Goal: Information Seeking & Learning: Learn about a topic

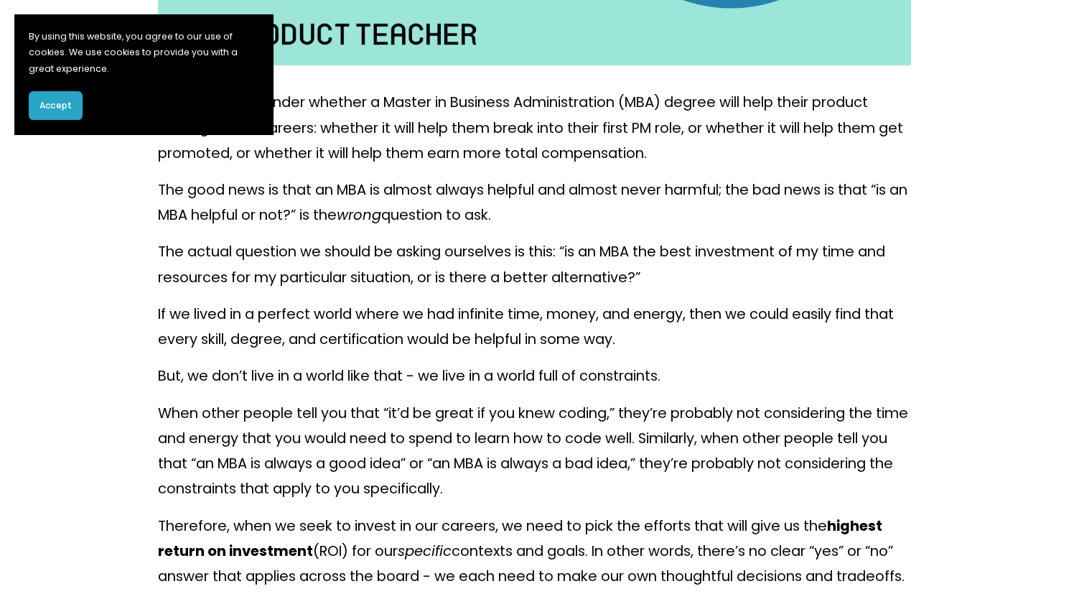
scroll to position [646, 0]
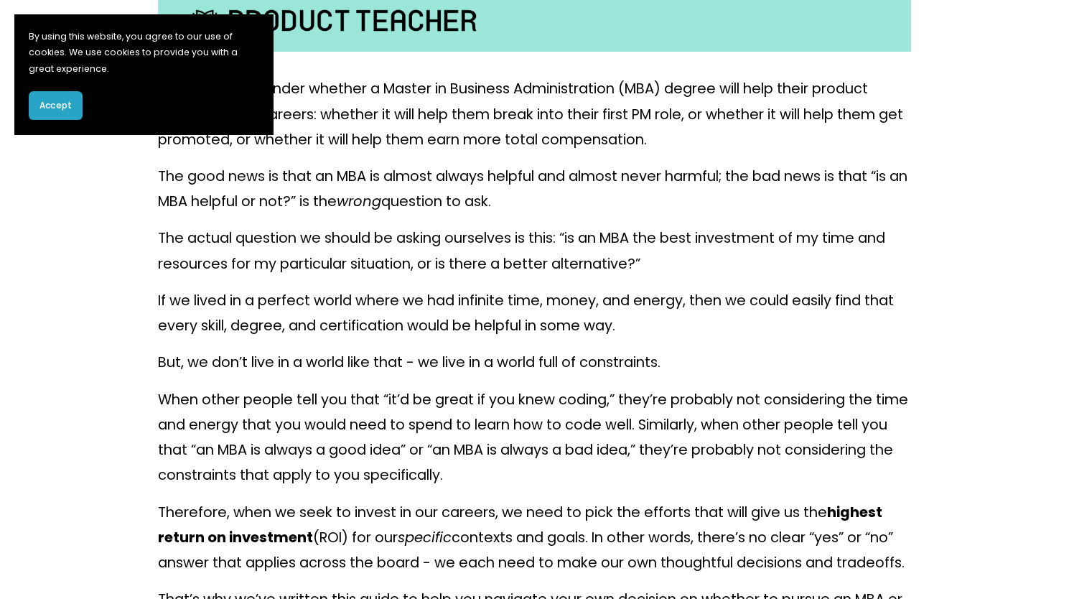
click at [484, 205] on p "The good news is that an MBA is almost always helpful and almost never harmful;…" at bounding box center [535, 189] width 754 height 50
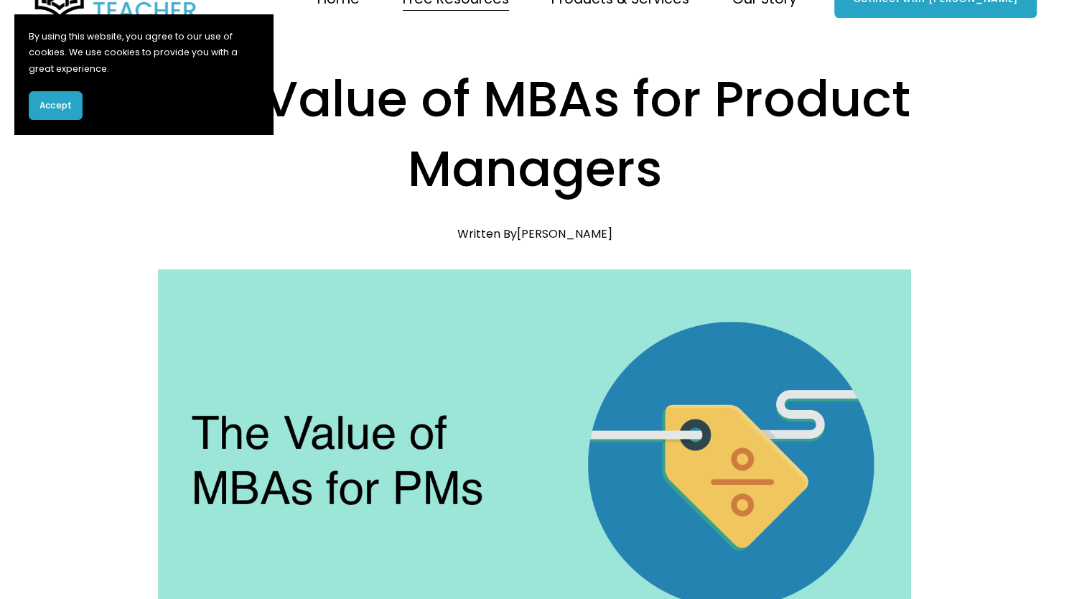
scroll to position [0, 0]
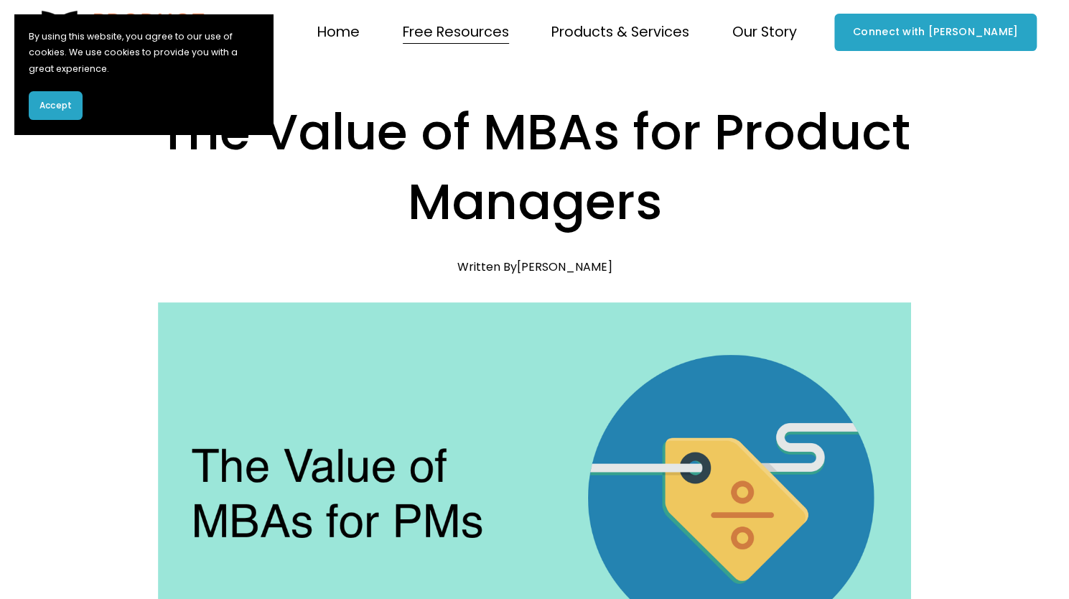
click at [0, 0] on span "Coaching" at bounding box center [0, 0] width 0 height 0
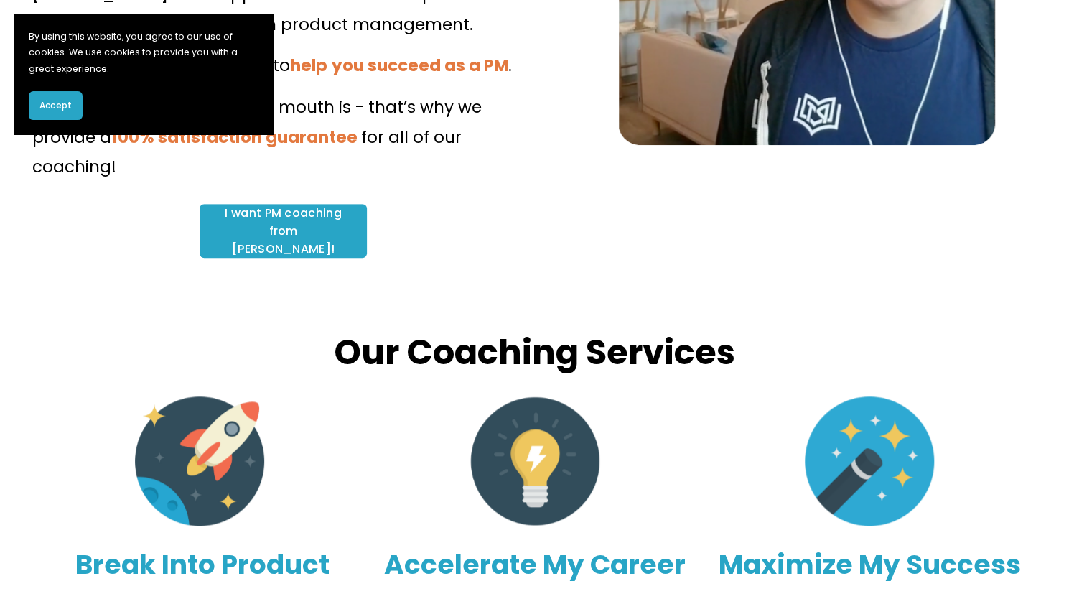
scroll to position [431, 0]
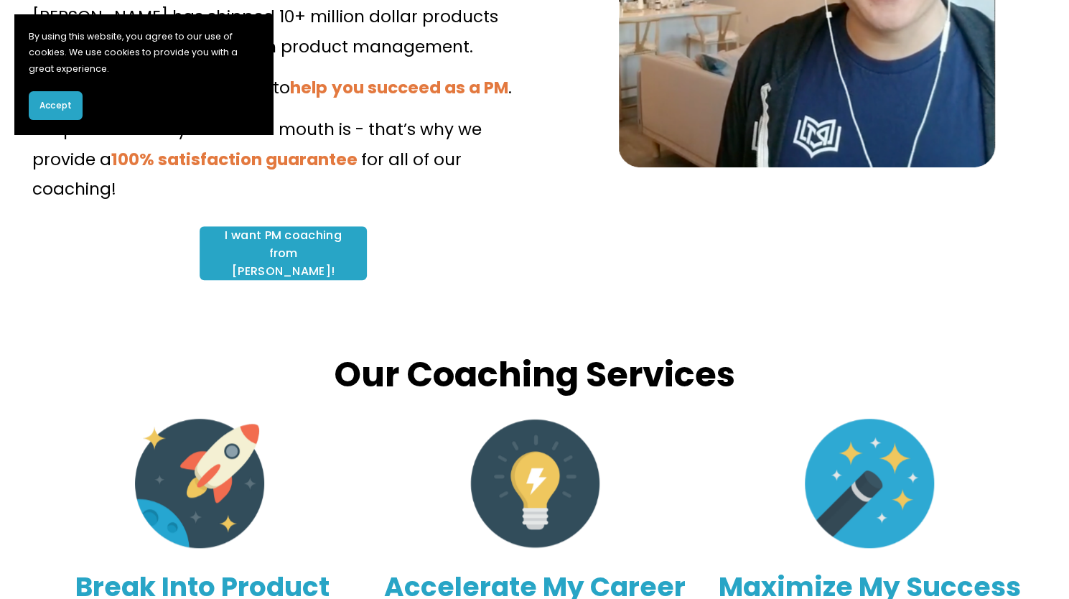
click at [330, 226] on link "I want PM coaching from Clement!" at bounding box center [283, 253] width 167 height 54
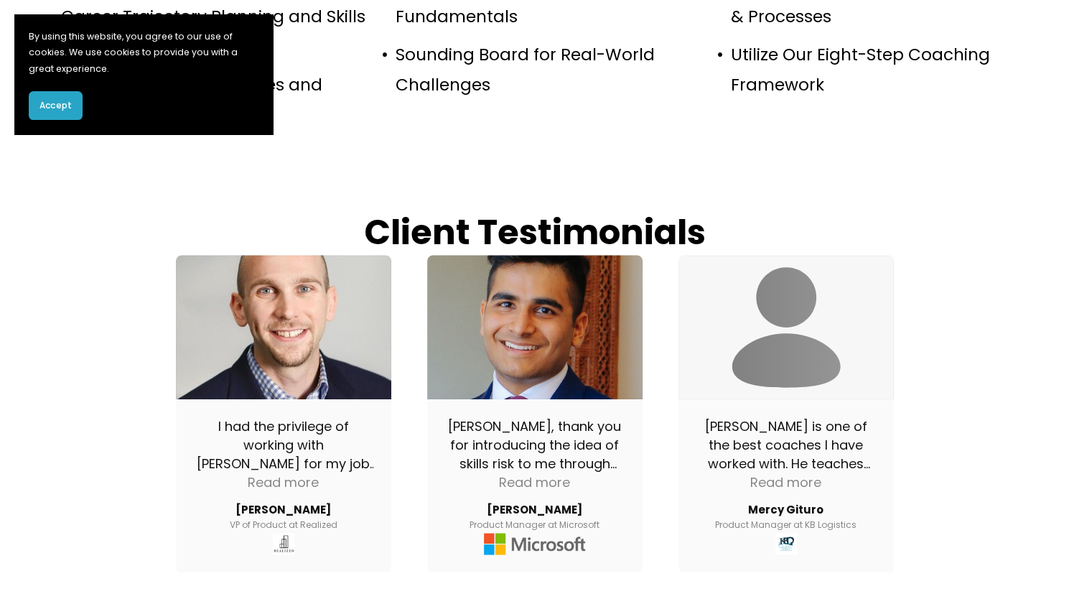
scroll to position [1239, 0]
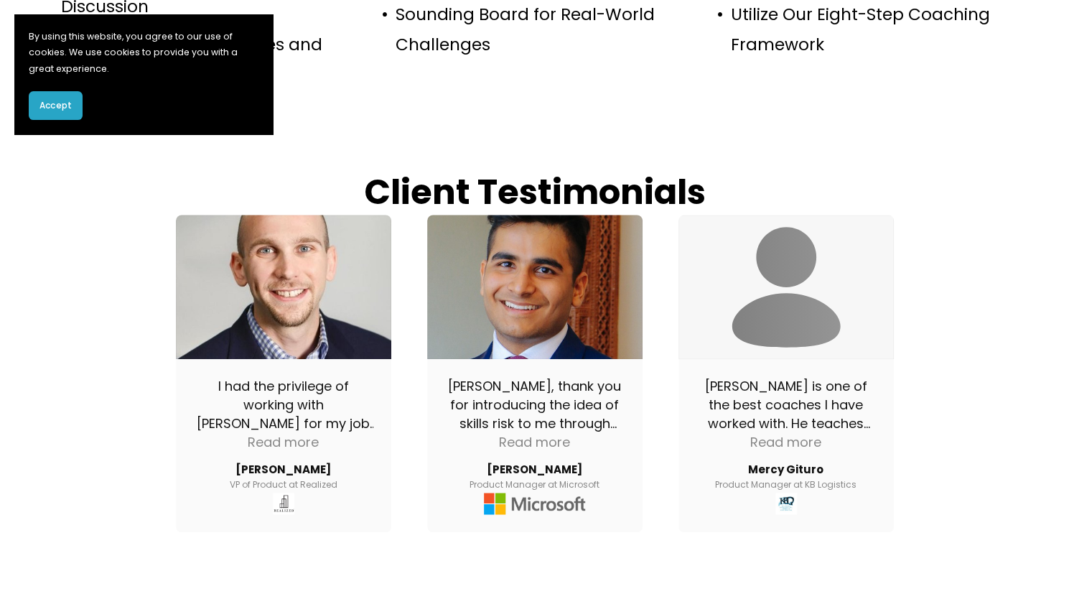
click at [56, 113] on button "Accept" at bounding box center [56, 105] width 54 height 29
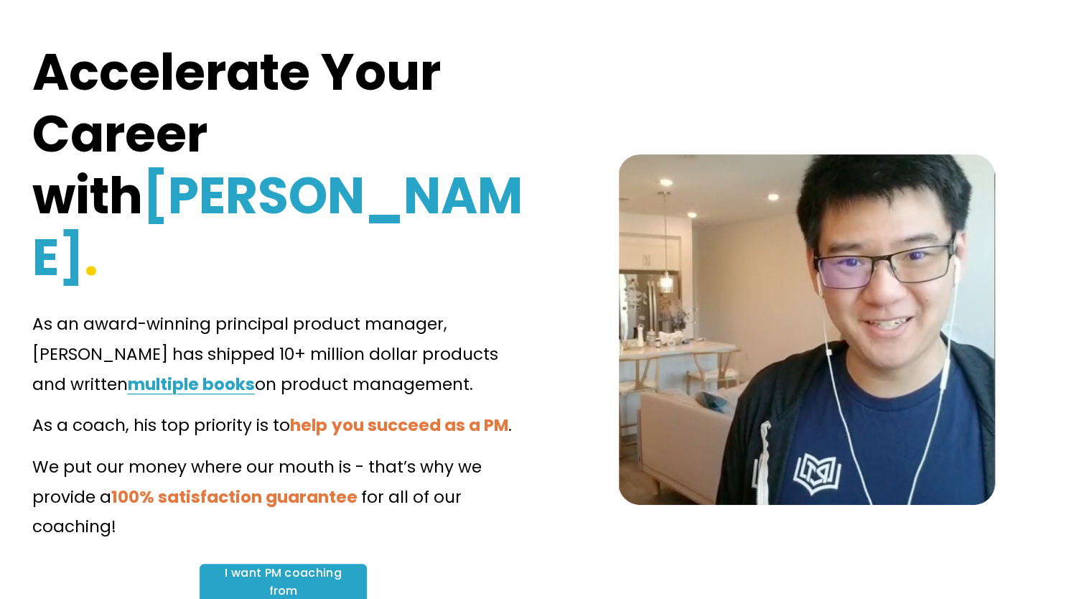
scroll to position [0, 0]
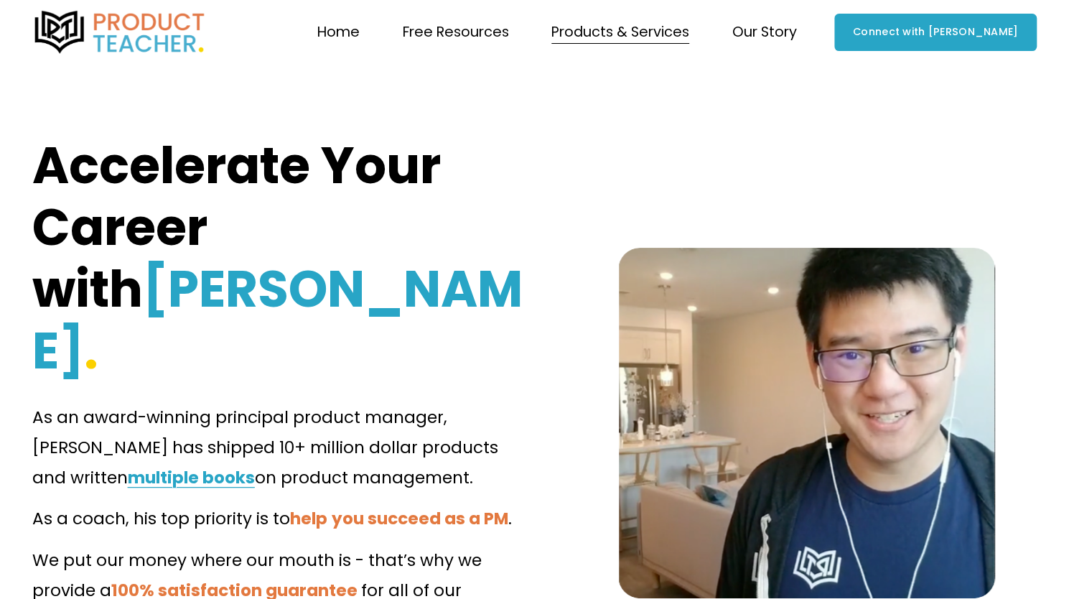
click at [0, 0] on span "Exploratory Session" at bounding box center [0, 0] width 0 height 0
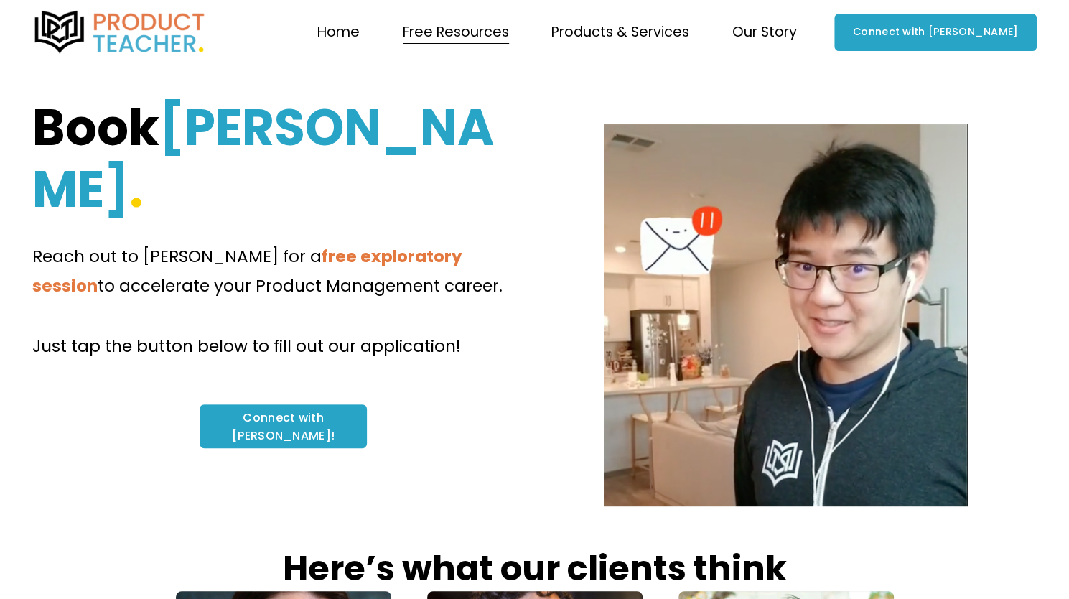
click at [77, 17] on img at bounding box center [119, 32] width 175 height 43
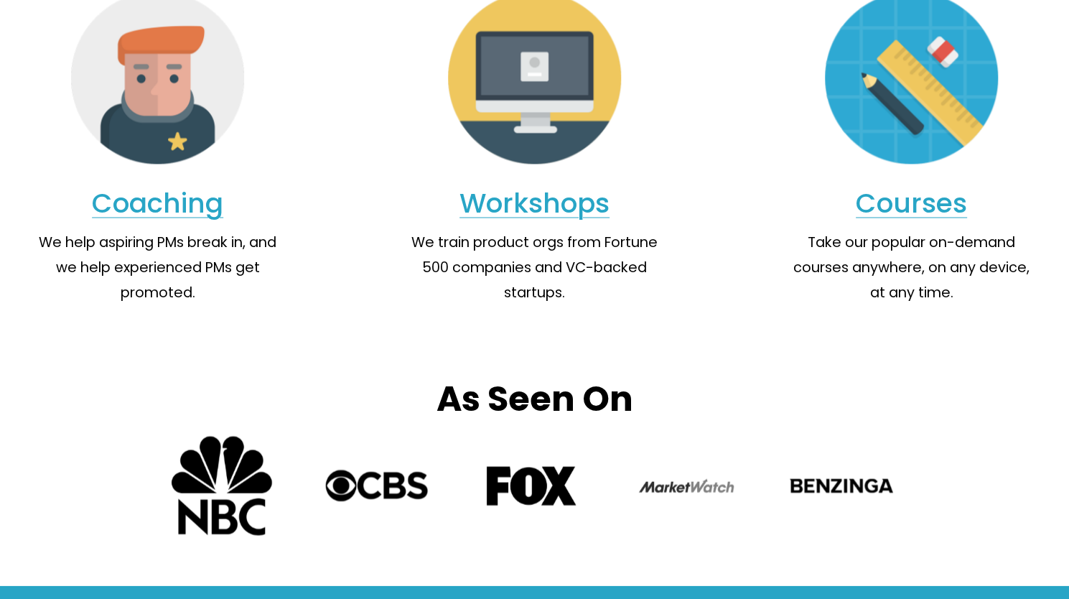
scroll to position [1456, 0]
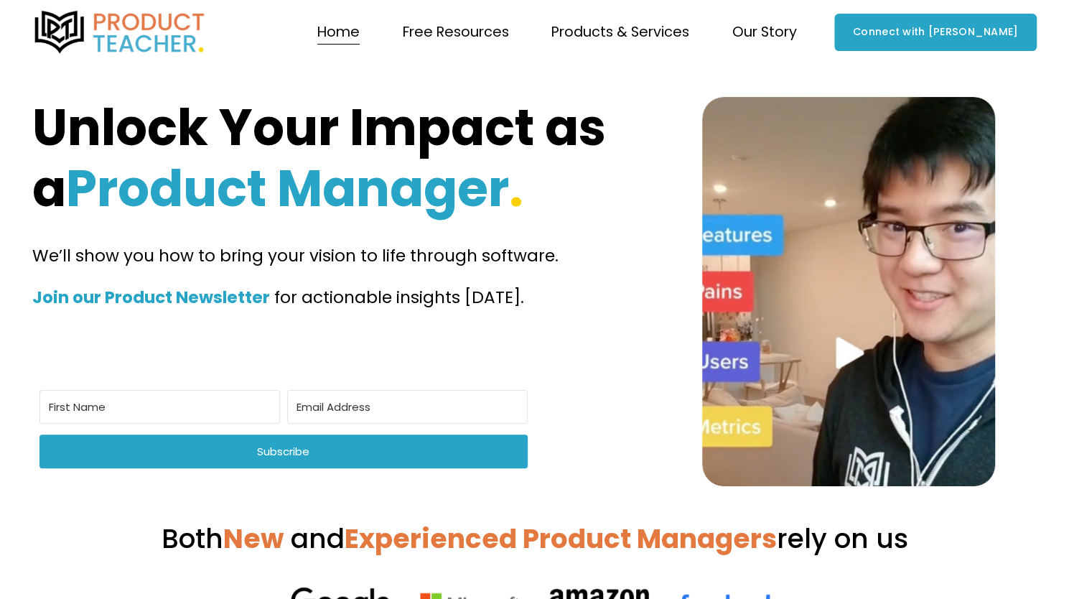
click at [0, 0] on span "Newsletter" at bounding box center [0, 0] width 0 height 0
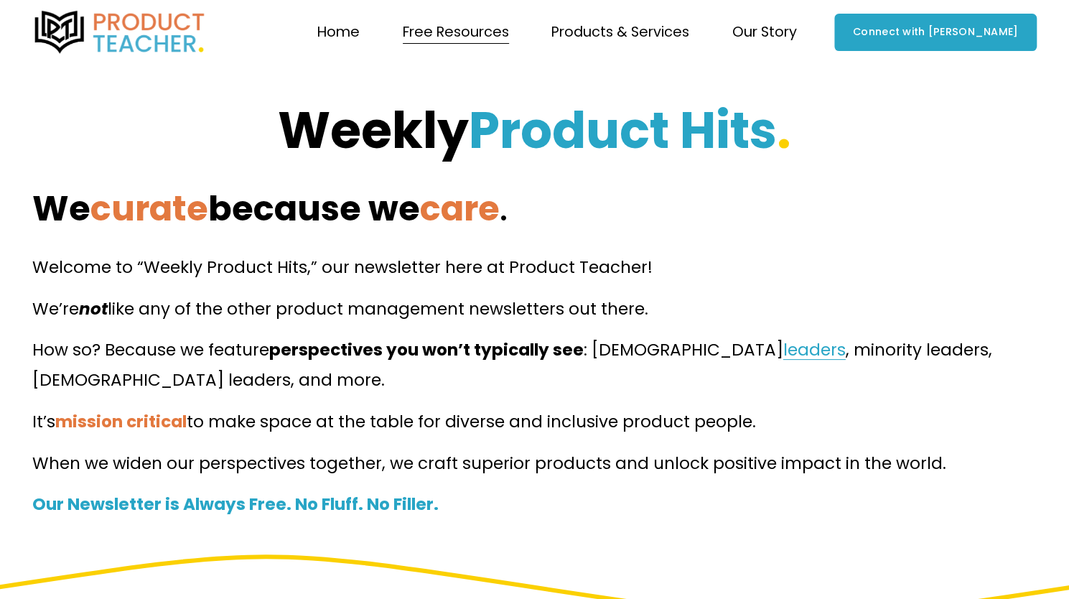
click at [0, 0] on span "Blog" at bounding box center [0, 0] width 0 height 0
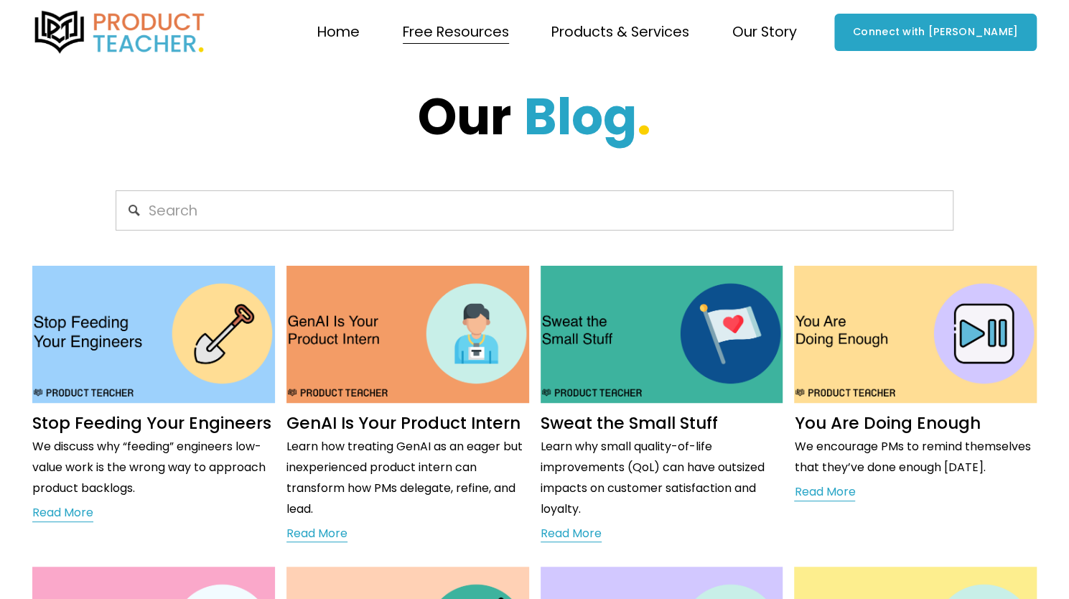
click at [0, 0] on span "Workshops" at bounding box center [0, 0] width 0 height 0
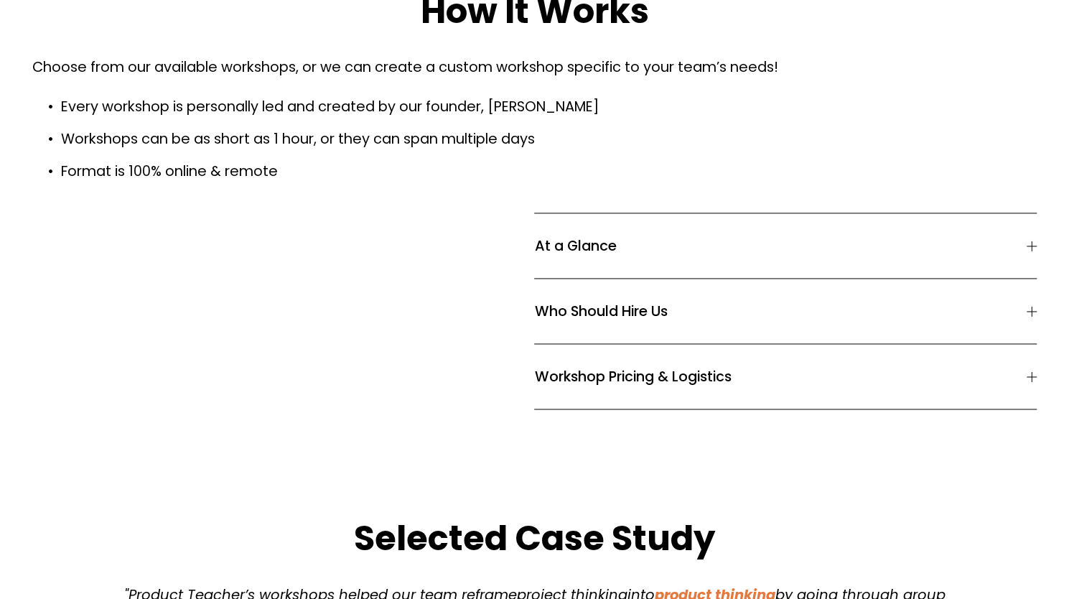
scroll to position [1149, 0]
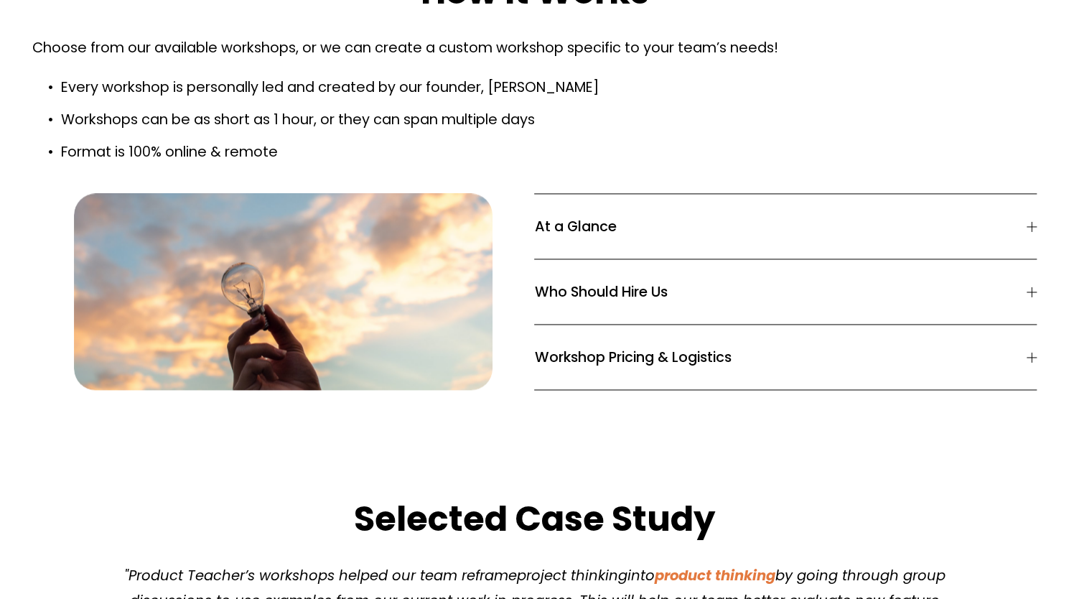
click at [624, 325] on button "Workshop Pricing & Logistics" at bounding box center [785, 357] width 503 height 65
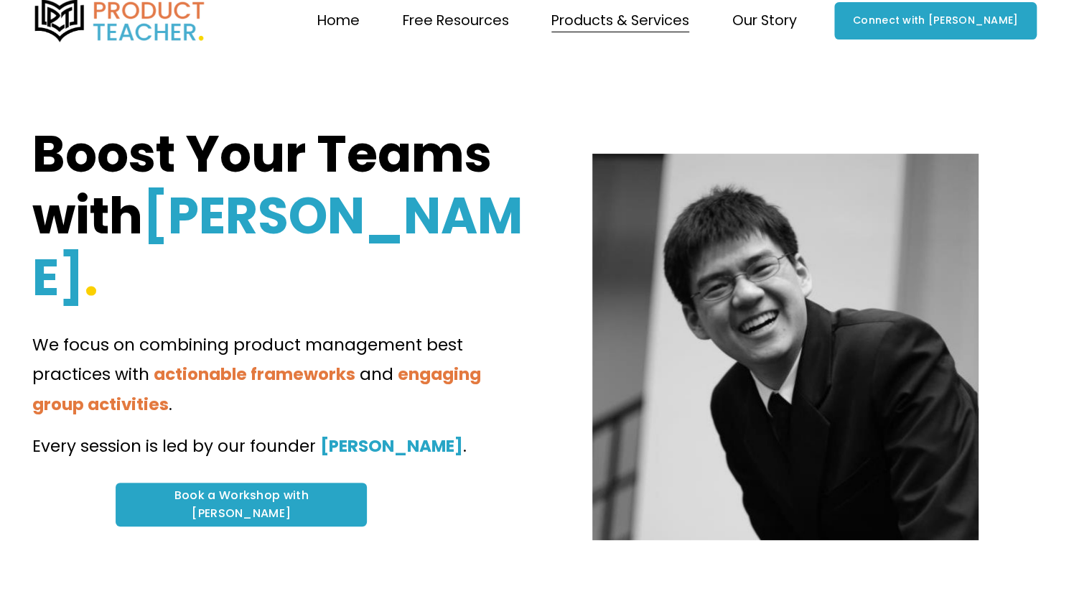
scroll to position [0, 0]
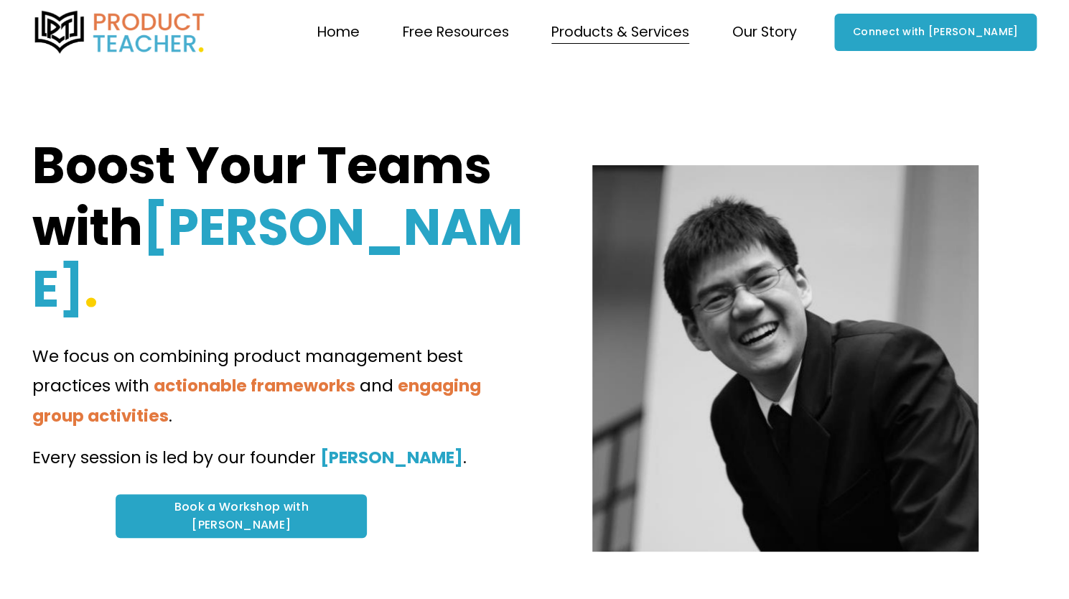
click at [0, 0] on span "Coaching" at bounding box center [0, 0] width 0 height 0
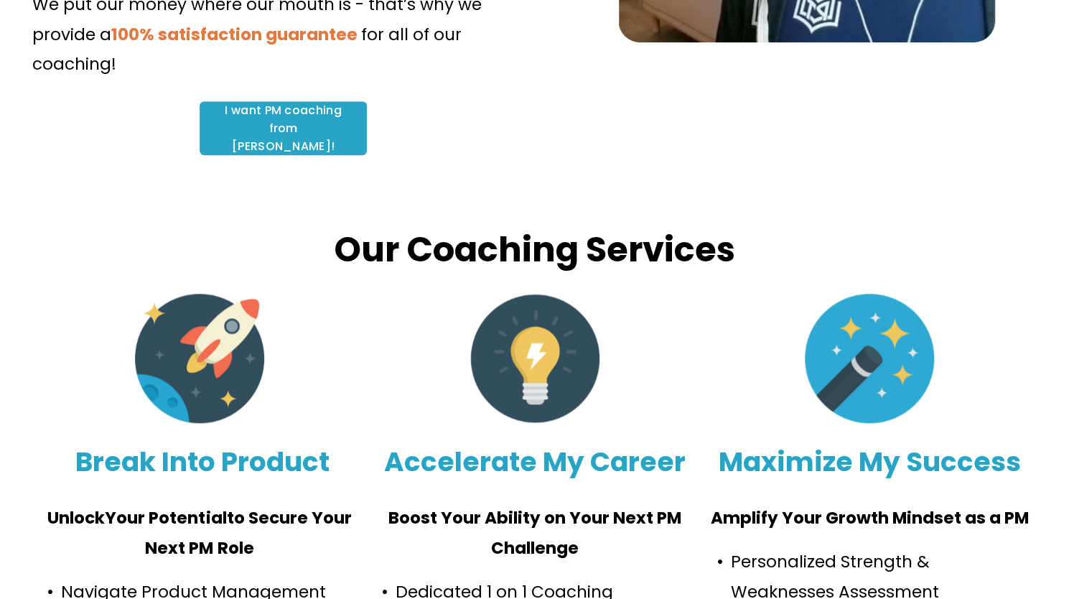
scroll to position [574, 0]
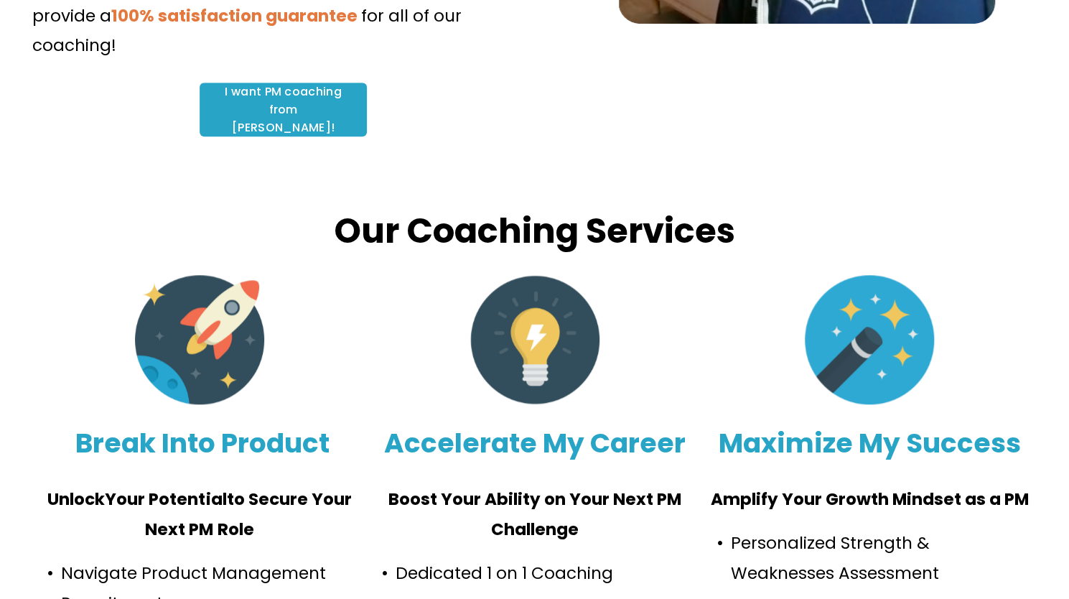
click at [313, 83] on link "I want PM coaching from [PERSON_NAME]!" at bounding box center [283, 110] width 167 height 54
